Goal: Task Accomplishment & Management: Complete application form

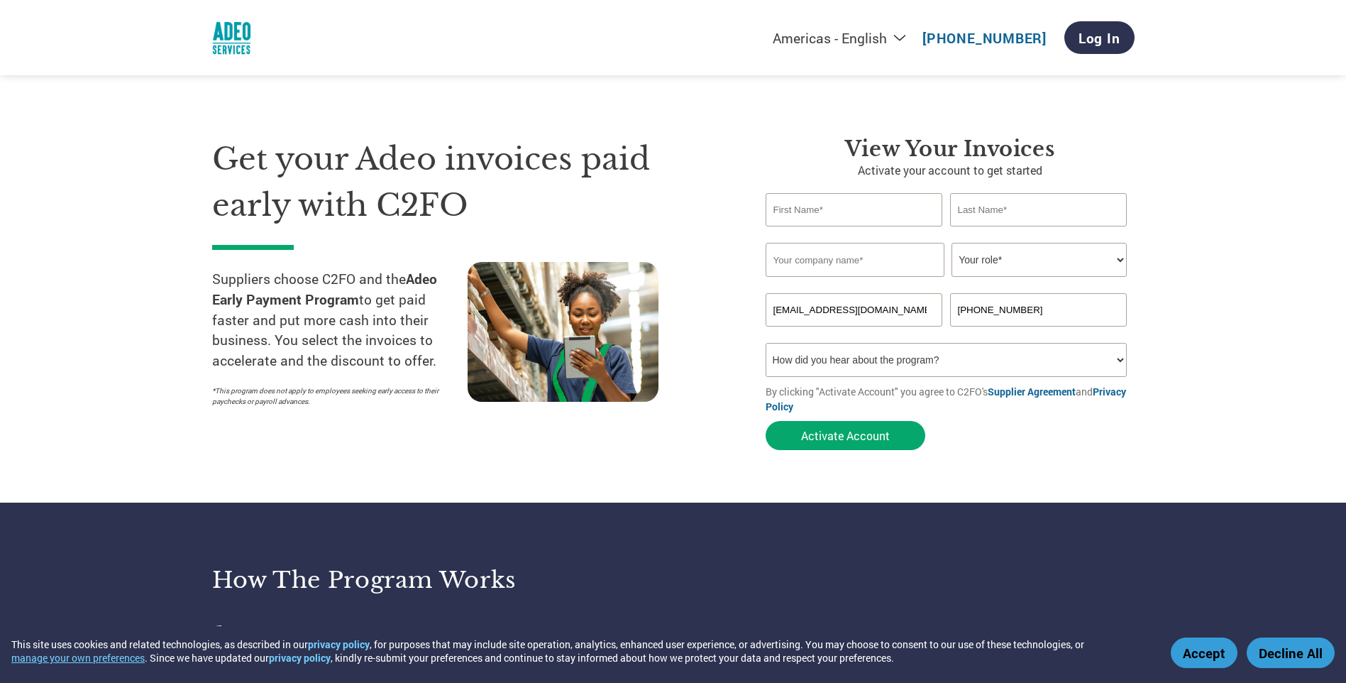
click at [832, 210] on input "text" at bounding box center [854, 209] width 177 height 33
type input "C"
type input "Cuc"
click at [1075, 213] on input "text" at bounding box center [1038, 209] width 177 height 33
type input "[PERSON_NAME]"
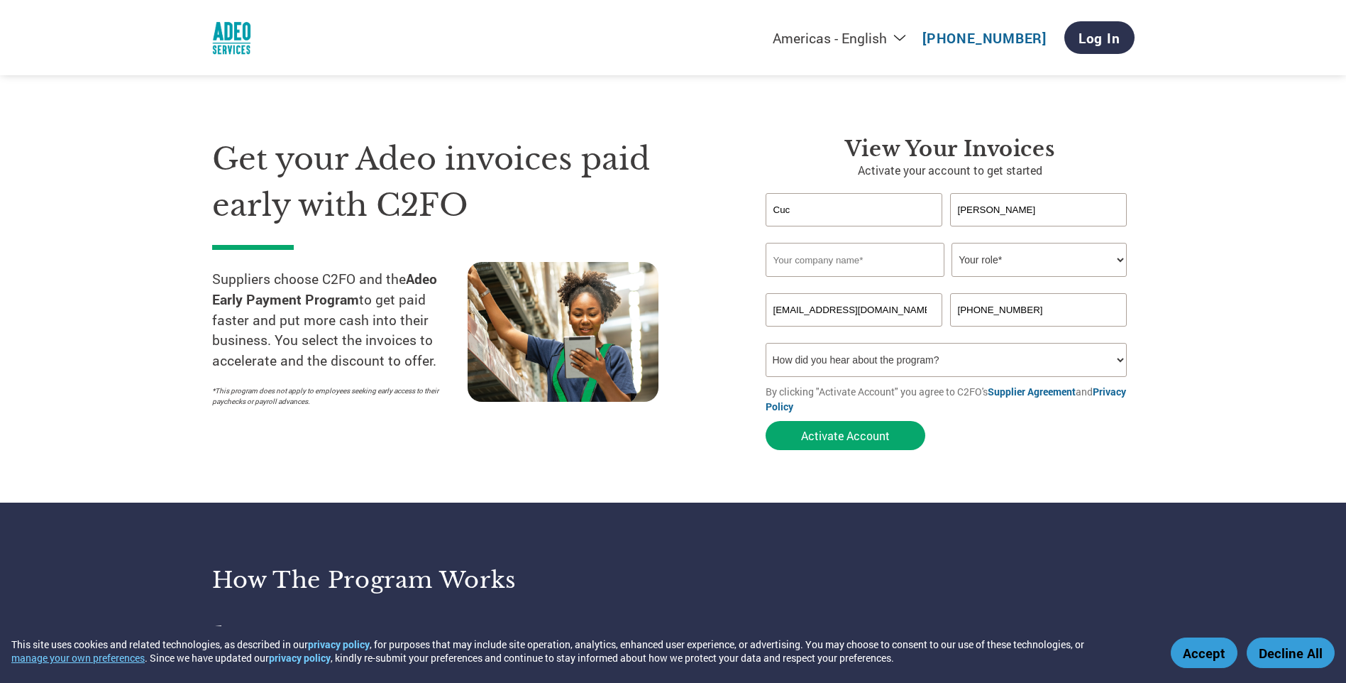
click at [855, 257] on input "text" at bounding box center [855, 260] width 179 height 34
type input "[PERSON_NAME] LTD"
click at [1121, 255] on select "Your role* CFO Controller Credit Manager Finance Director Treasurer CEO Preside…" at bounding box center [1039, 260] width 175 height 34
select select "OFFICE_MANAGER"
click at [952, 243] on select "Your role* CFO Controller Credit Manager Finance Director Treasurer CEO Preside…" at bounding box center [1039, 260] width 175 height 34
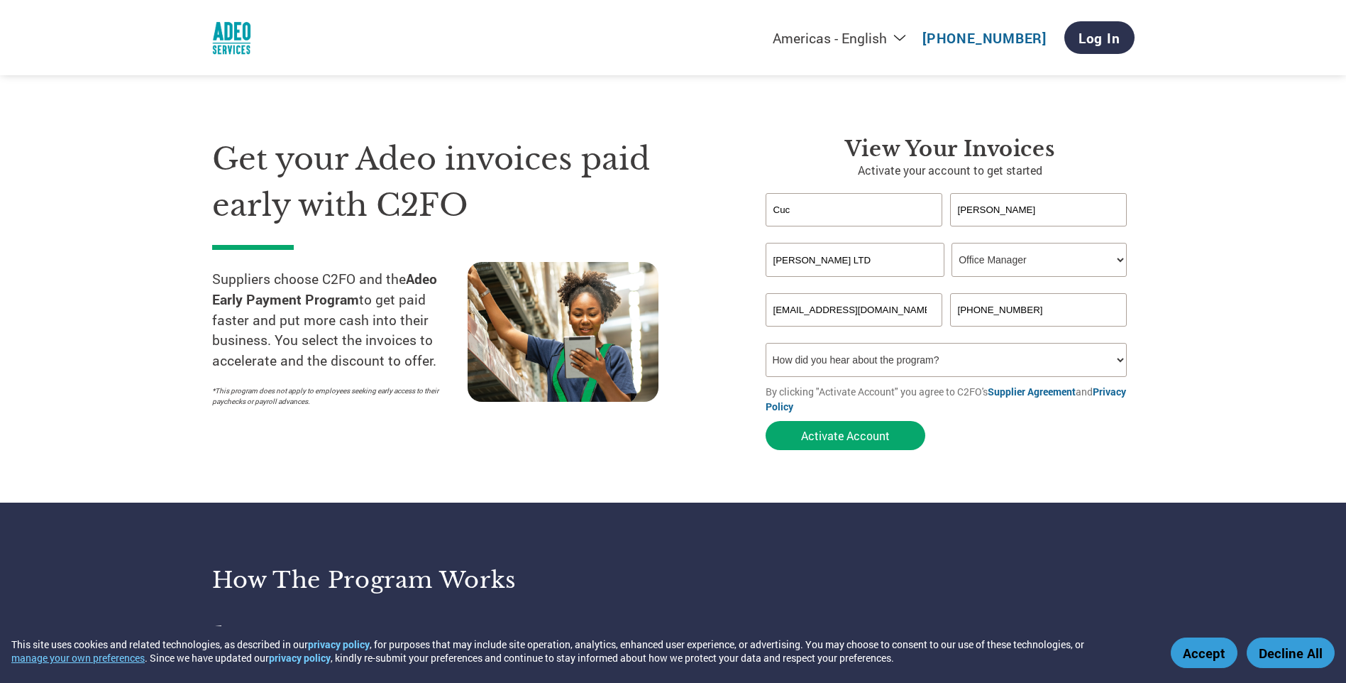
click at [938, 363] on select "How did you hear about the program? Received a letter Email Social Media Online…" at bounding box center [947, 360] width 362 height 34
select select "Received a Letter"
click at [766, 343] on select "How did you hear about the program? Received a letter Email Social Media Online…" at bounding box center [947, 360] width 362 height 34
click at [1197, 364] on section "Get your Adeo invoices paid early with C2FO Suppliers choose C2FO and the Adeo …" at bounding box center [673, 280] width 1346 height 446
click at [935, 386] on p "By clicking "Activate Account" you agree to C2FO's Supplier Agreement and Priva…" at bounding box center [950, 399] width 369 height 30
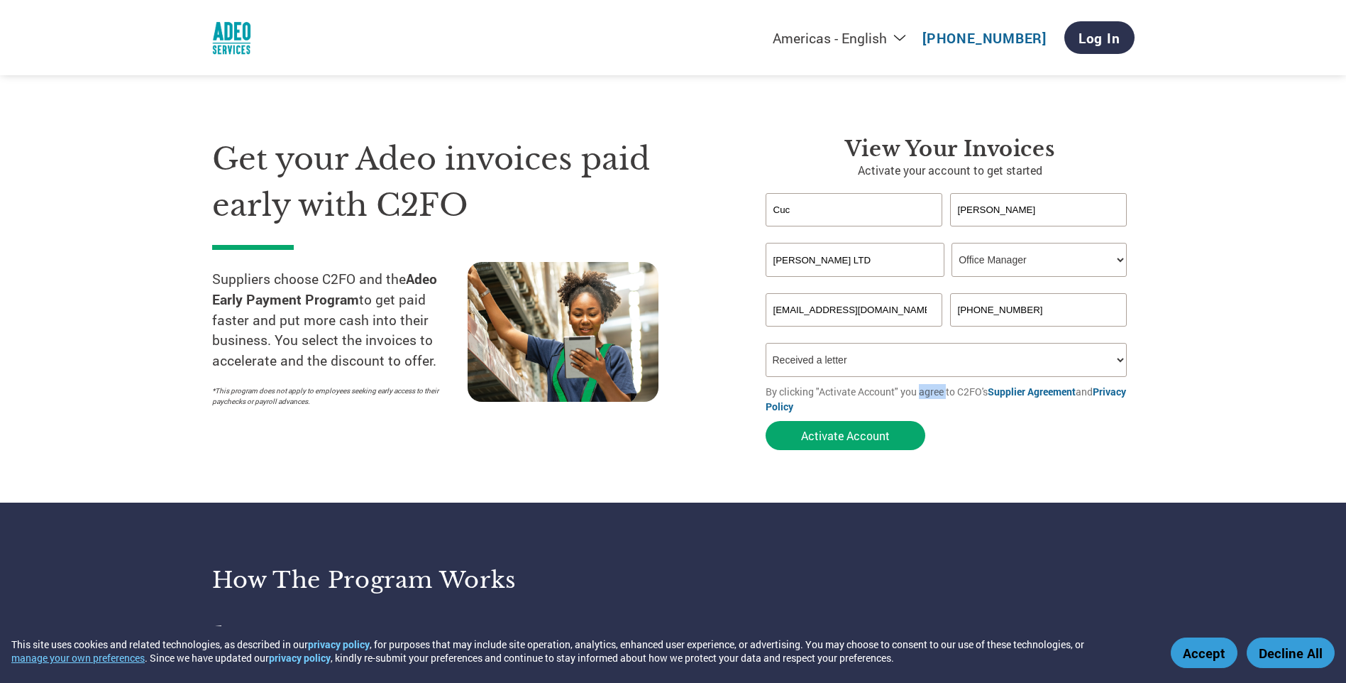
click at [935, 386] on p "By clicking "Activate Account" you agree to C2FO's Supplier Agreement and Priva…" at bounding box center [950, 399] width 369 height 30
drag, startPoint x: 935, startPoint y: 386, endPoint x: 1111, endPoint y: 432, distance: 181.8
click at [1111, 432] on form "[PERSON_NAME] Invalid first name or first name is too long Invalid last name or…" at bounding box center [950, 325] width 369 height 264
click at [1097, 35] on link "Log In" at bounding box center [1100, 37] width 70 height 33
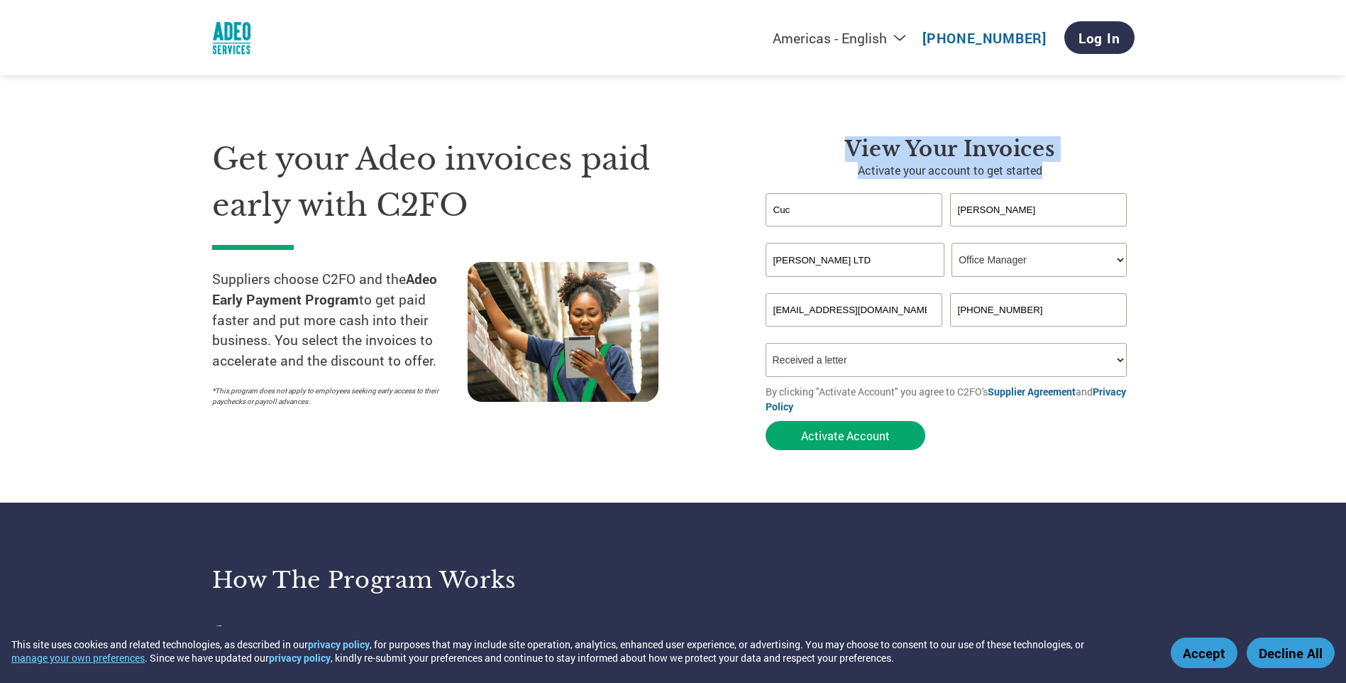
drag, startPoint x: 851, startPoint y: 141, endPoint x: 1070, endPoint y: 175, distance: 221.9
click at [1070, 175] on div "View Your Invoices Activate your account to get started [PERSON_NAME] Invalid f…" at bounding box center [950, 296] width 369 height 321
copy div "View Your Invoices Activate your account to get started"
click at [1195, 183] on section "Get your Adeo invoices paid early with C2FO Suppliers choose C2FO and the Adeo …" at bounding box center [673, 280] width 1346 height 446
